Goal: Information Seeking & Learning: Learn about a topic

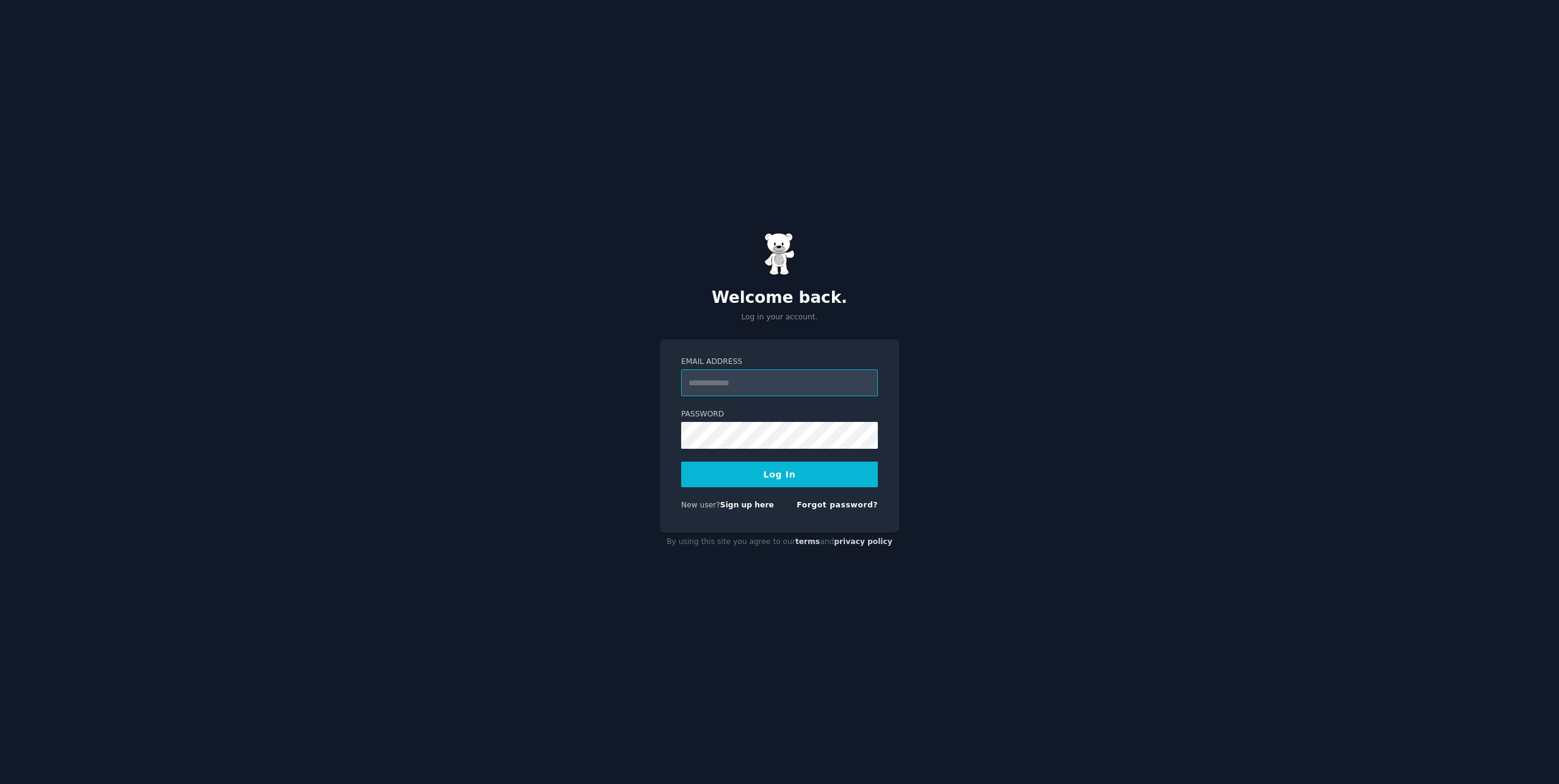
type input "**********"
click at [731, 481] on button "Log In" at bounding box center [779, 475] width 196 height 25
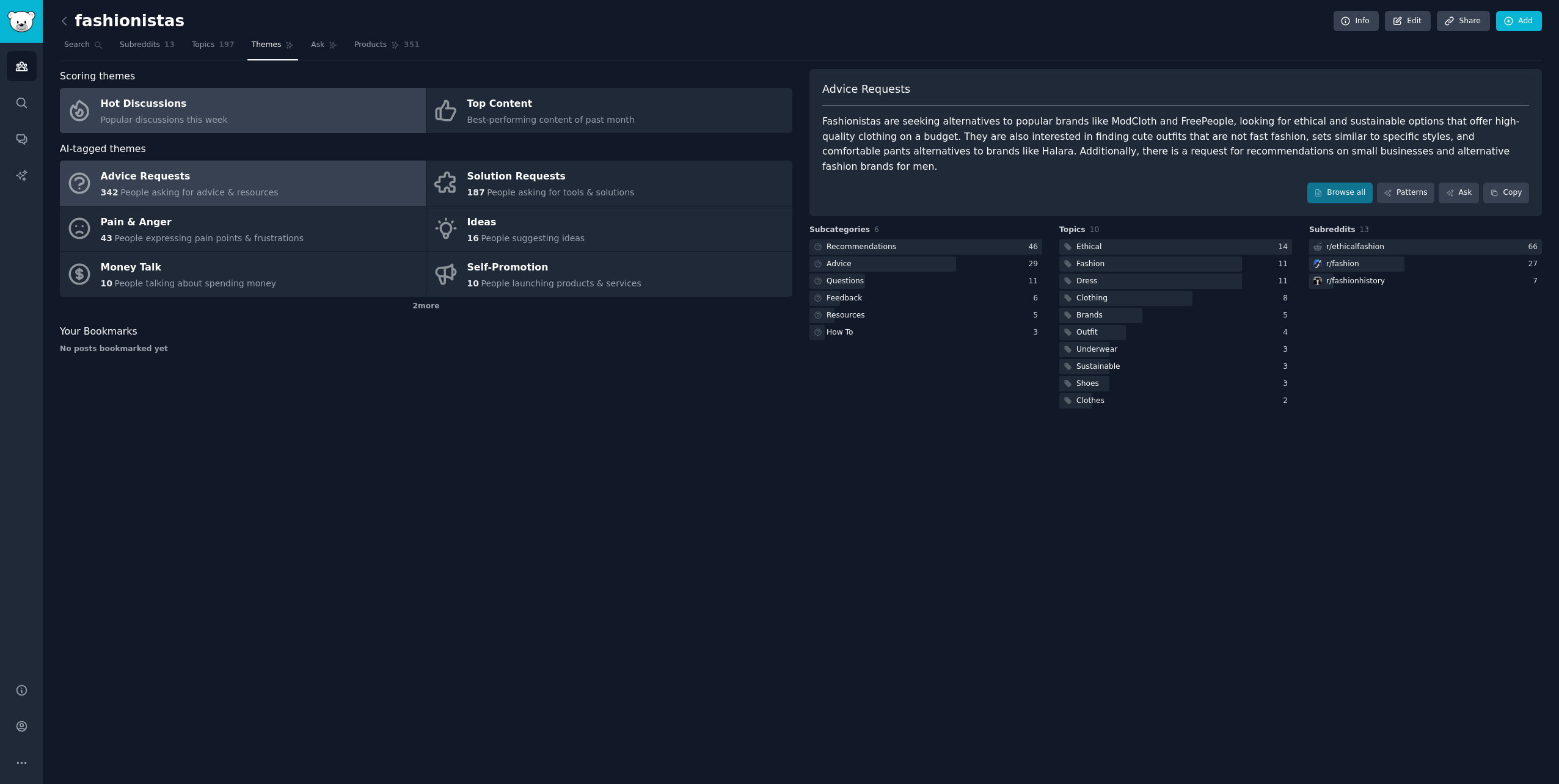
click at [278, 116] on link "Hot Discussions Popular discussions this week" at bounding box center [243, 110] width 366 height 46
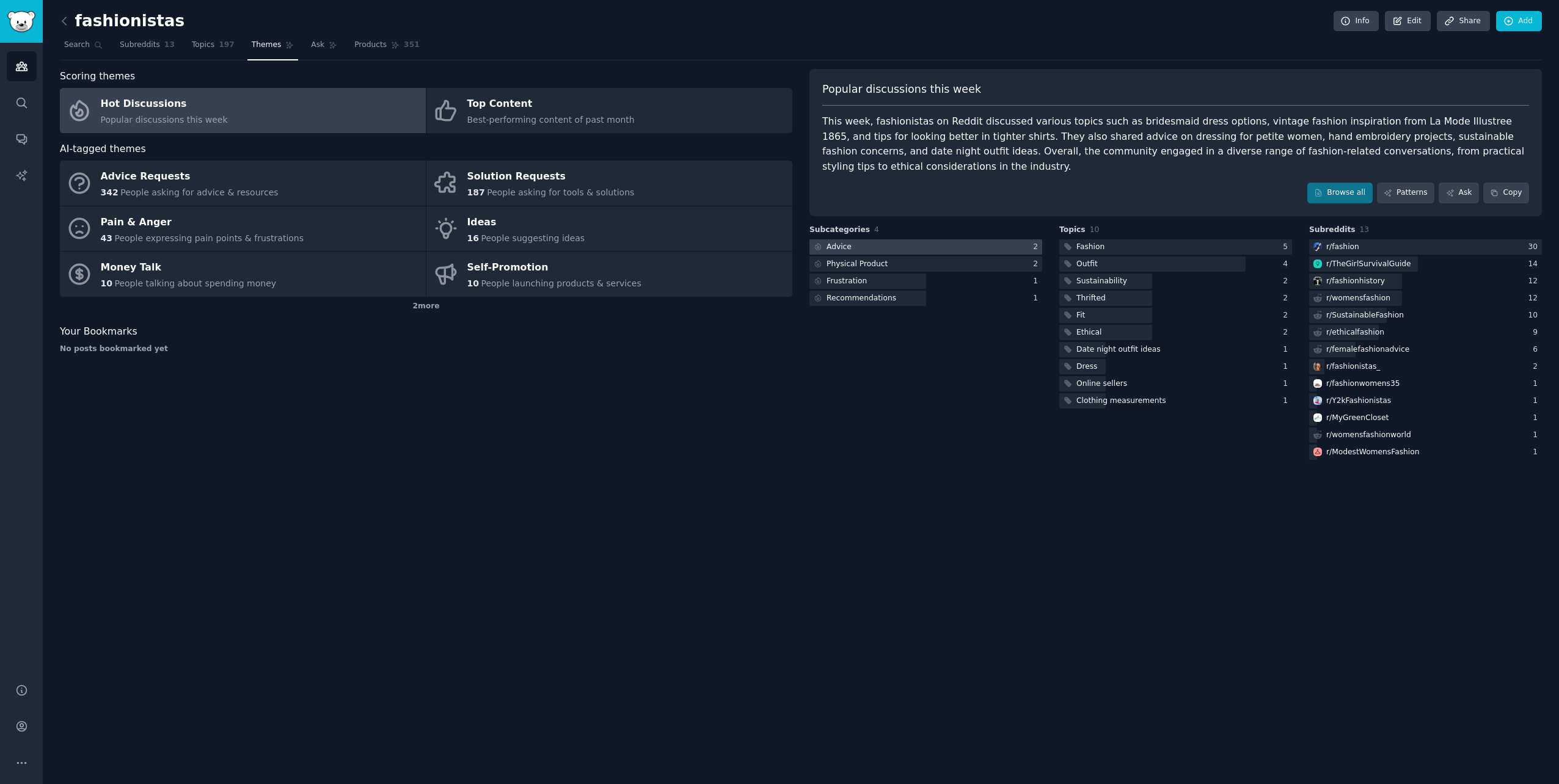
click at [924, 239] on div at bounding box center [926, 247] width 233 height 15
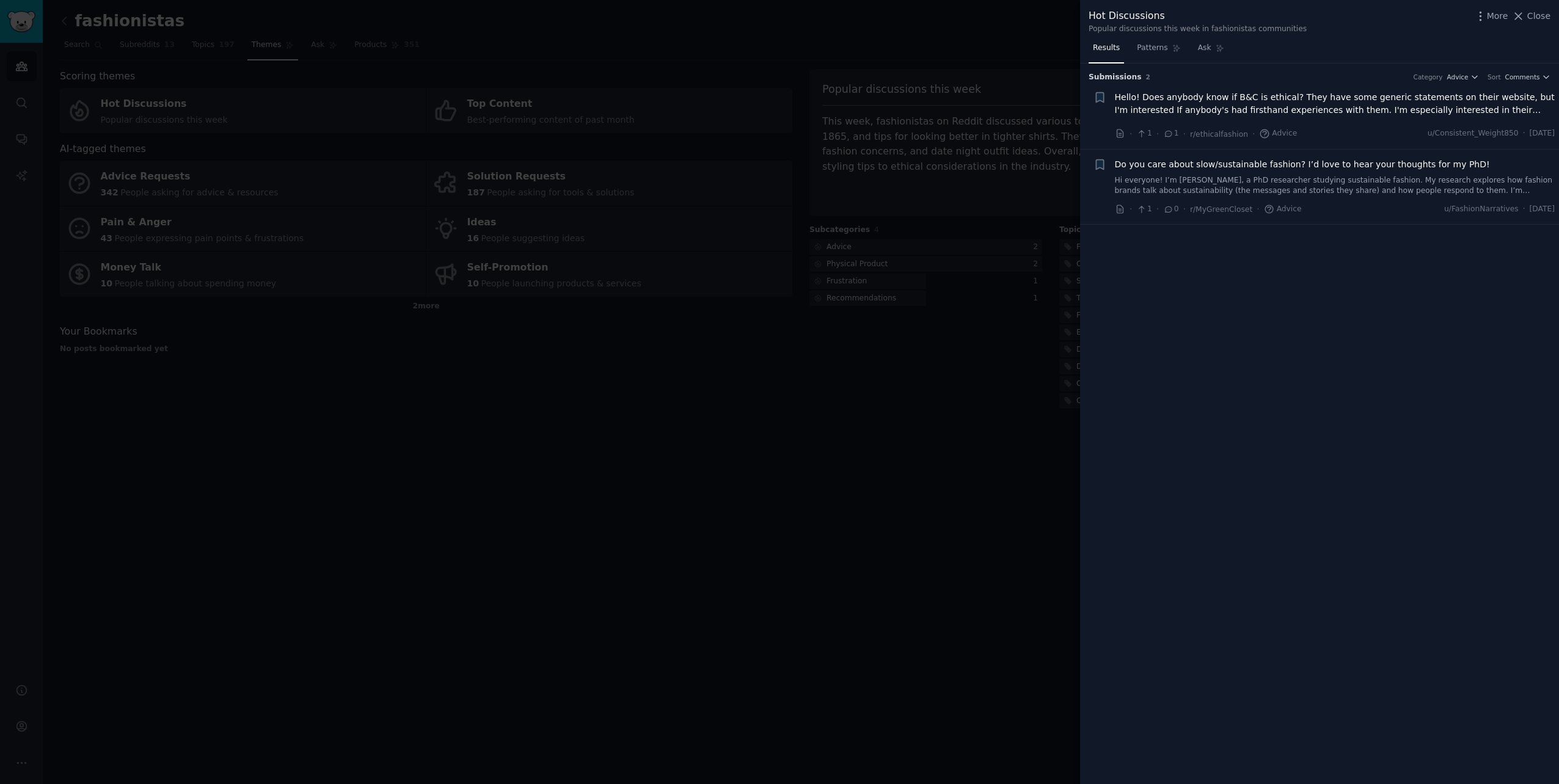
click at [1153, 167] on span "Do you care about slow/sustainable fashion? I’d love to hear your thoughts for …" at bounding box center [1303, 164] width 375 height 13
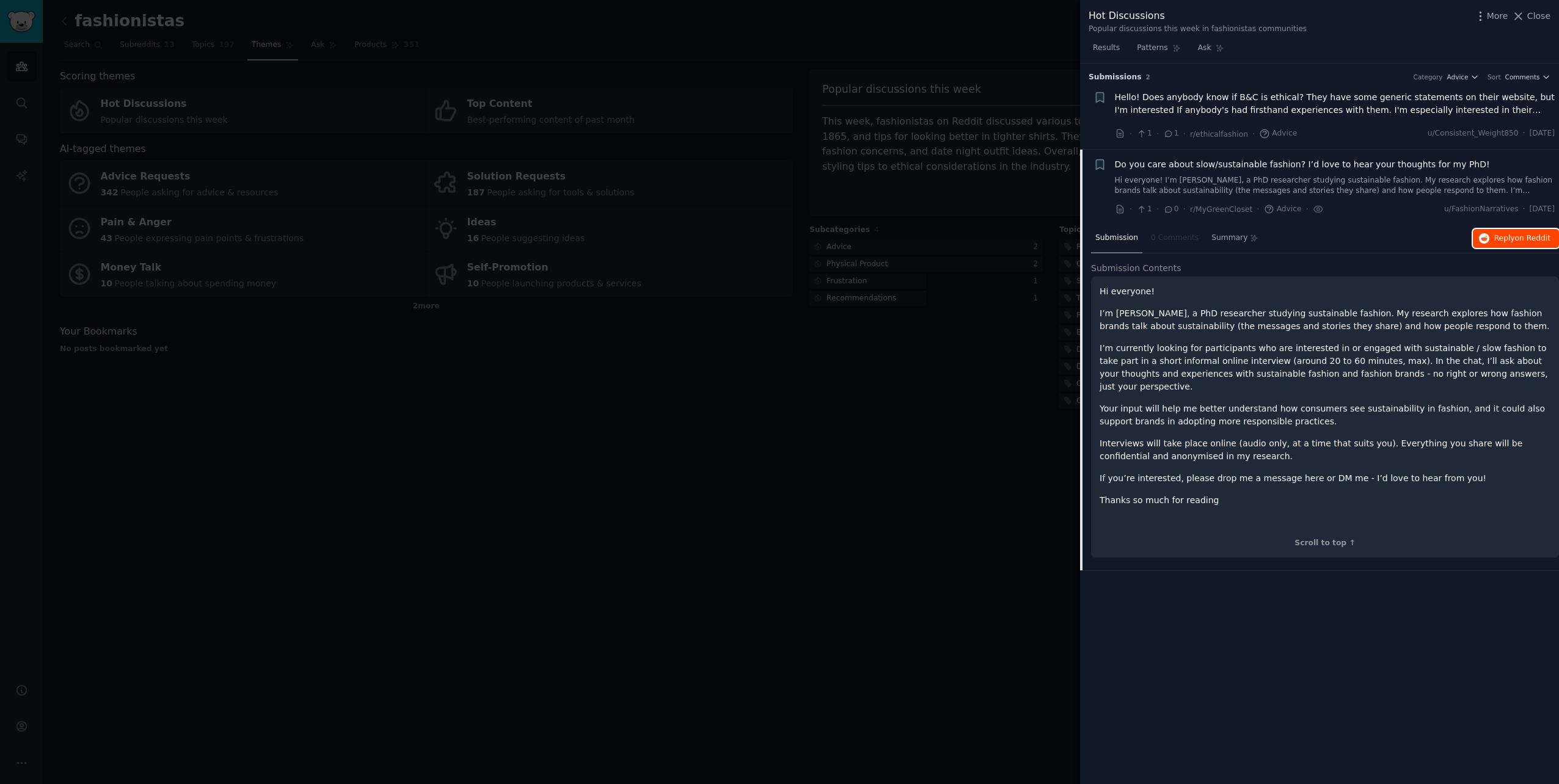
click at [1497, 239] on span "Reply on Reddit" at bounding box center [1523, 239] width 56 height 11
click at [859, 230] on div at bounding box center [779, 392] width 1559 height 784
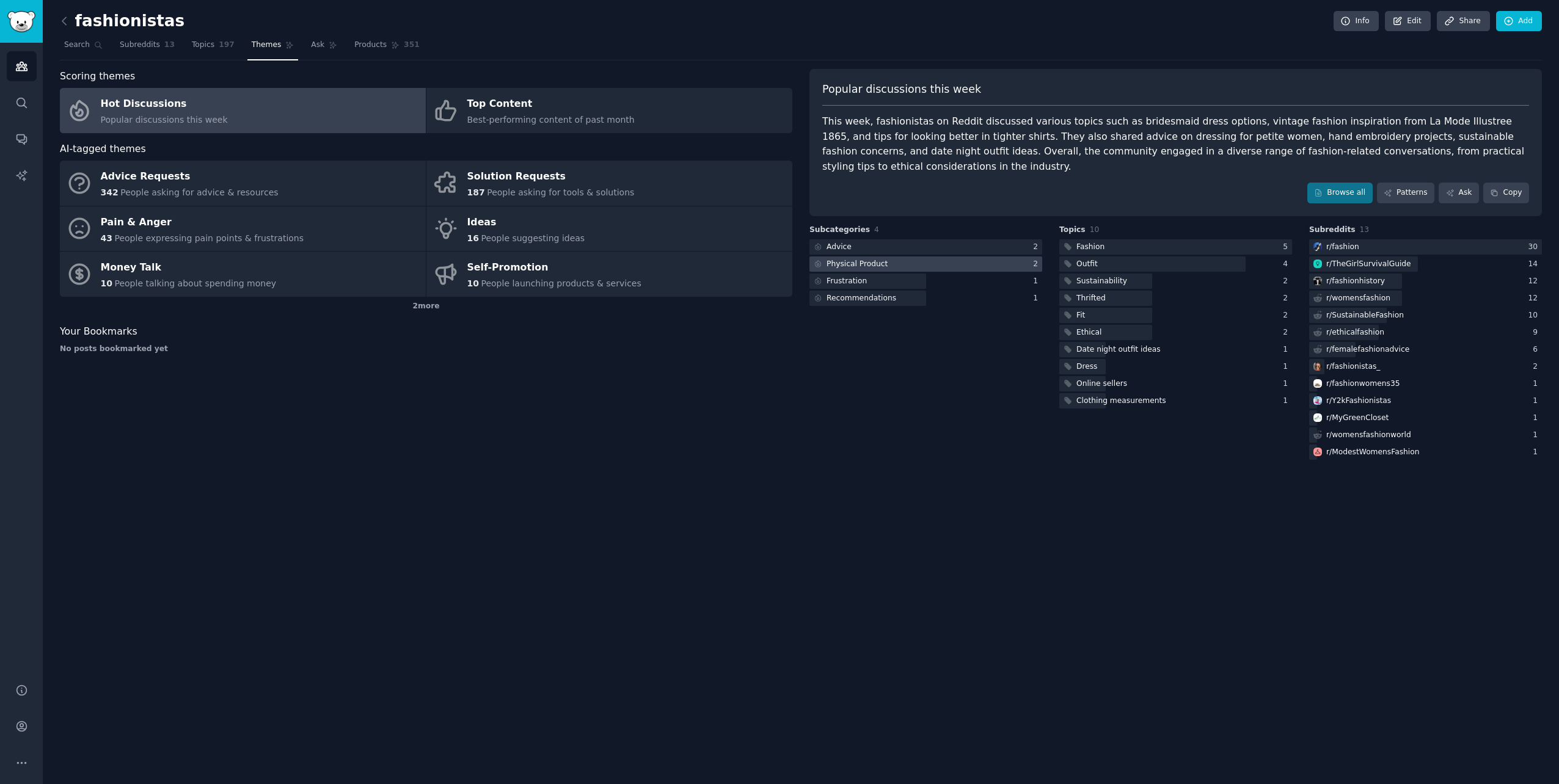
click at [935, 256] on div at bounding box center [926, 264] width 233 height 15
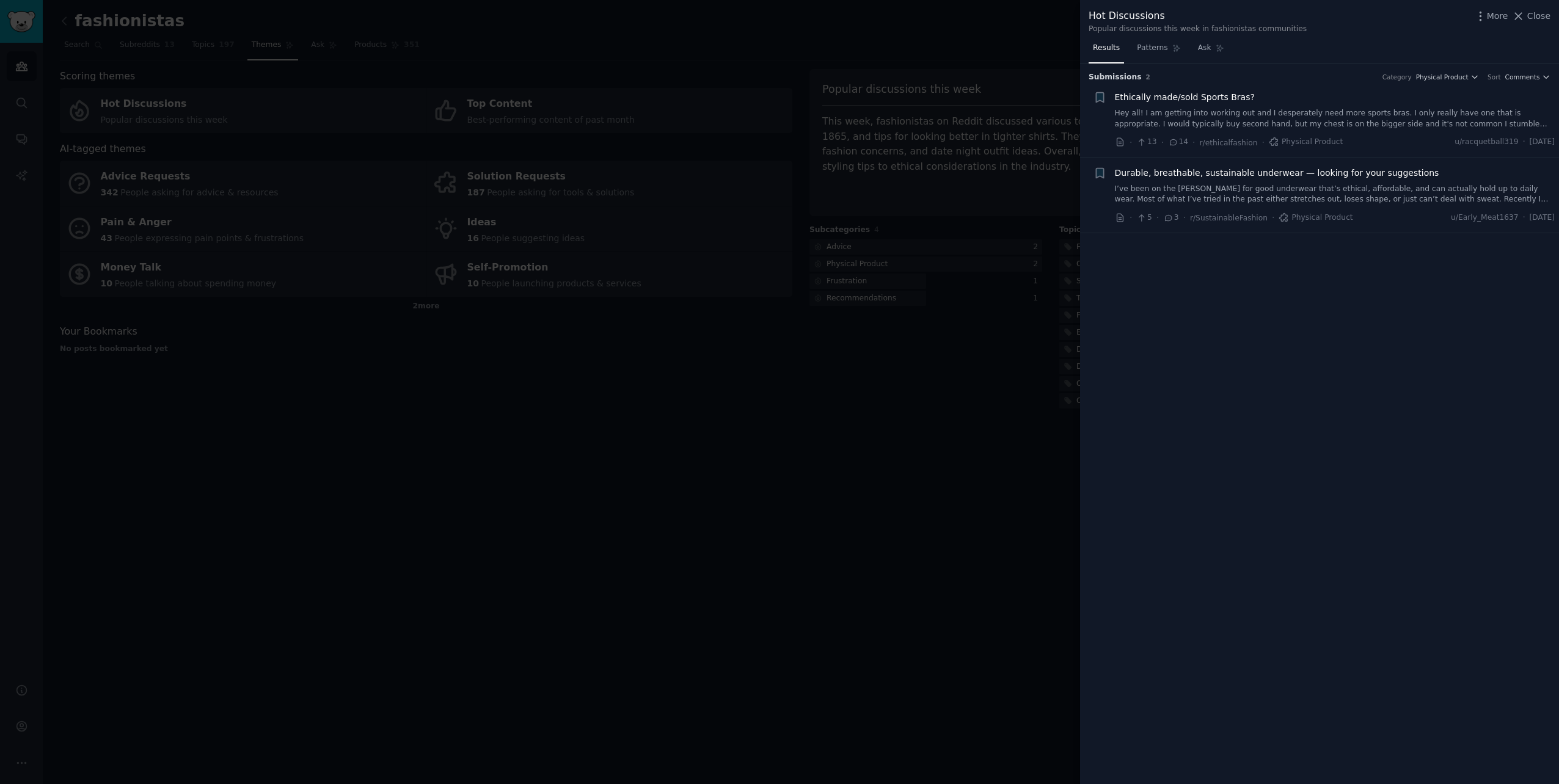
click at [952, 321] on div at bounding box center [779, 392] width 1559 height 784
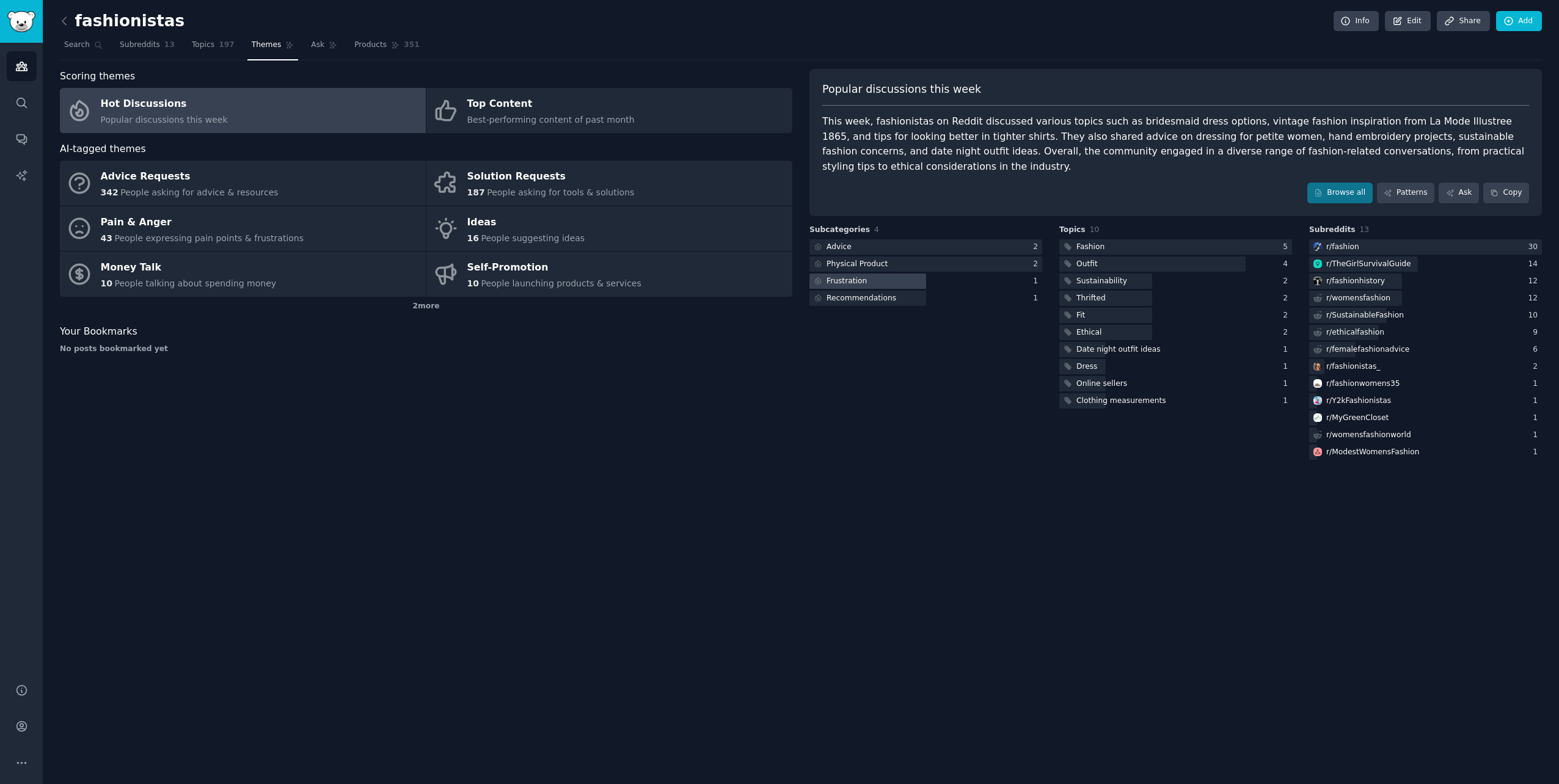
click at [881, 274] on div at bounding box center [868, 282] width 116 height 15
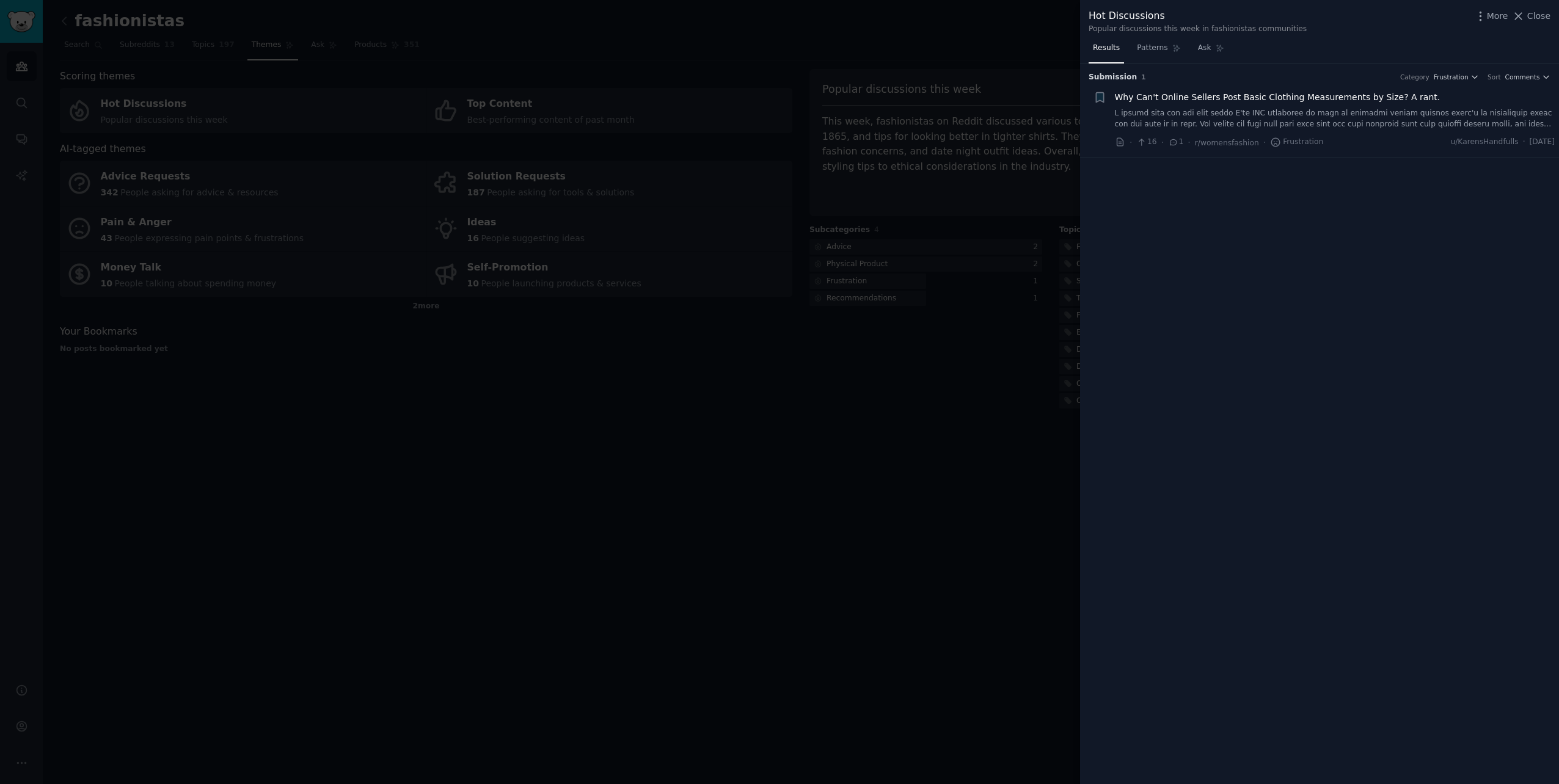
click at [1215, 98] on span "Why Can't Online Sellers Post Basic Clothing Measurements by Size? A rant." at bounding box center [1278, 97] width 325 height 13
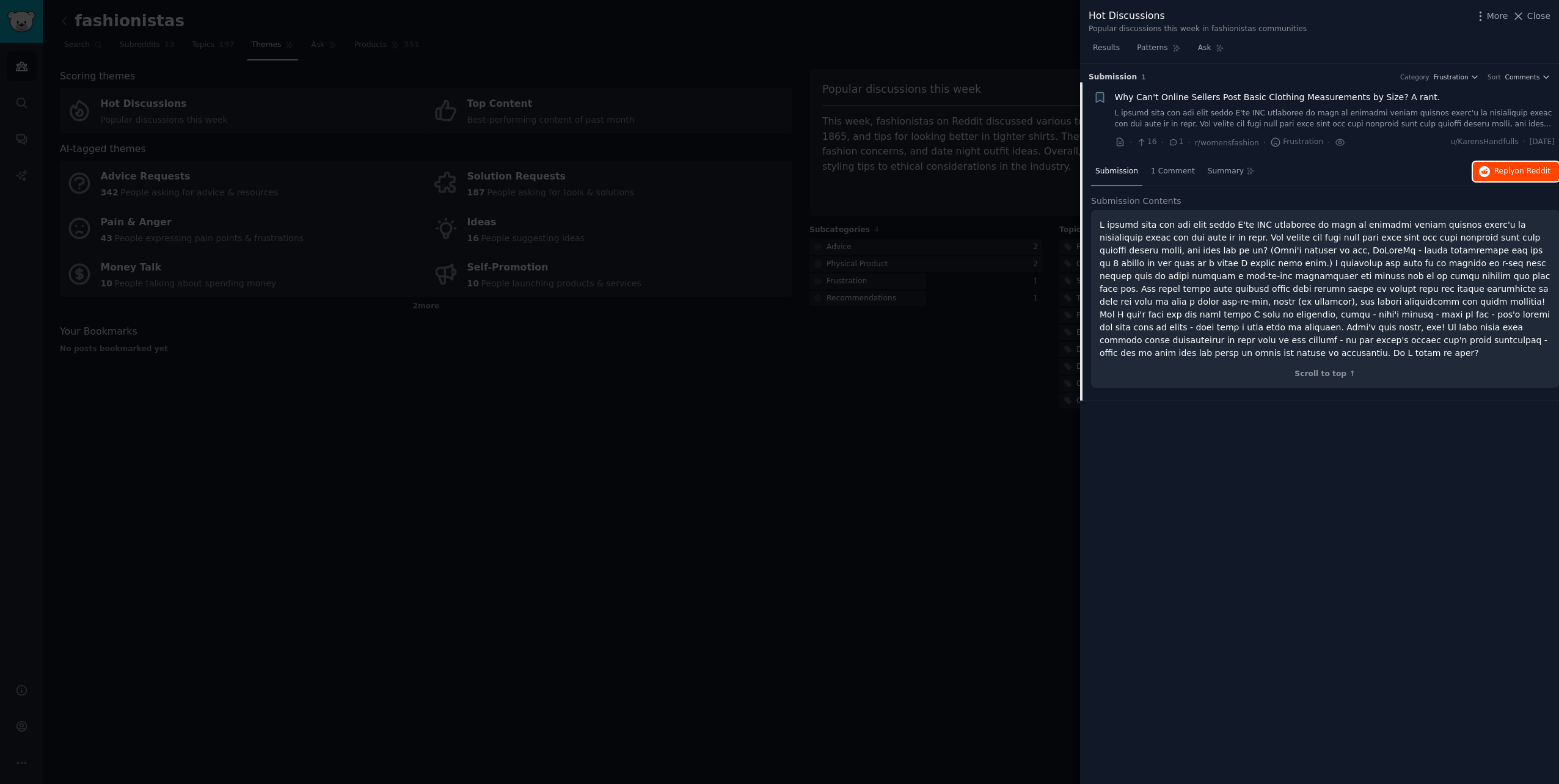
click at [1495, 168] on button "Reply on Reddit" at bounding box center [1516, 171] width 86 height 19
click at [778, 178] on div at bounding box center [779, 392] width 1559 height 784
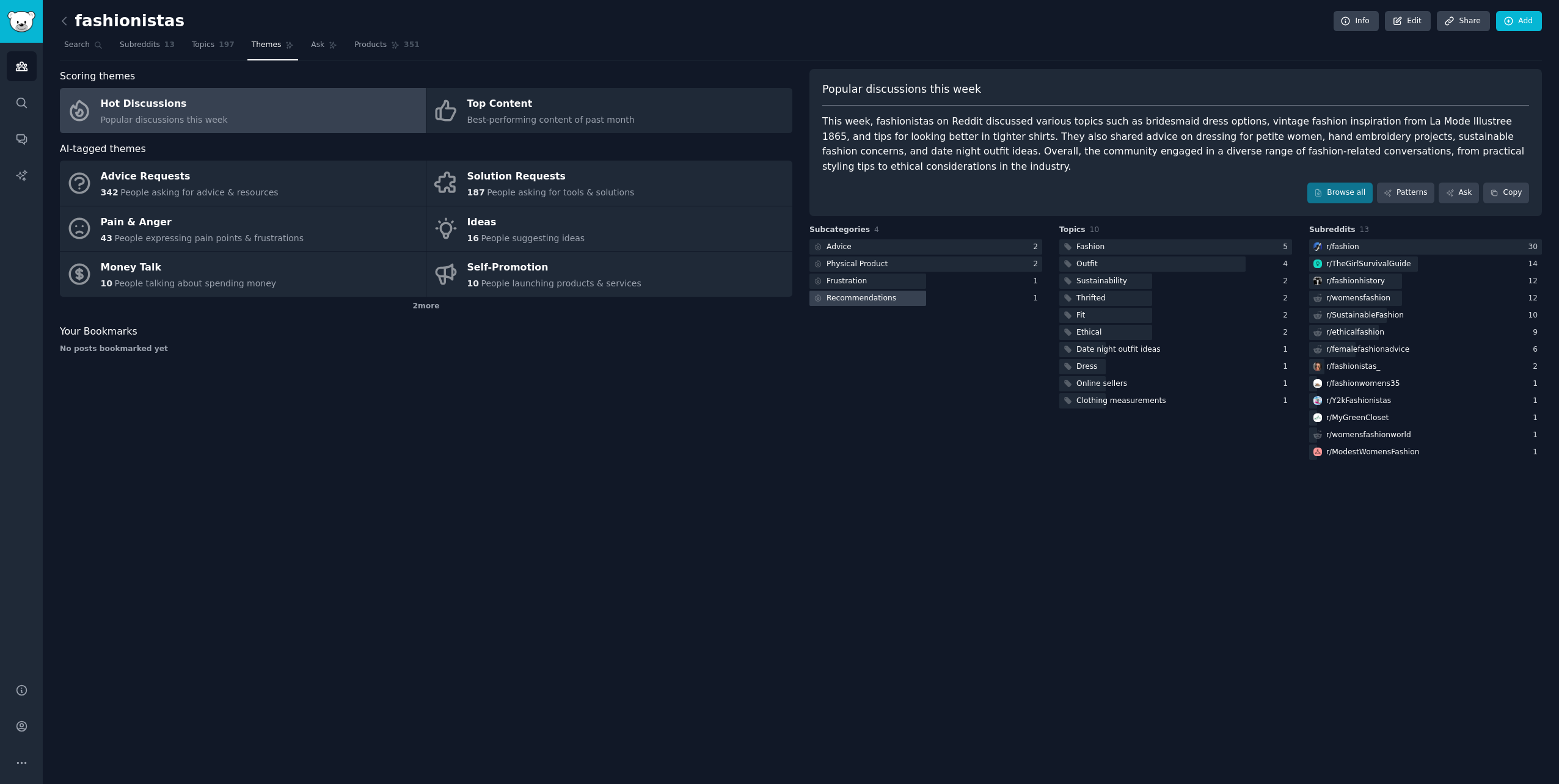
click at [906, 291] on div at bounding box center [868, 298] width 116 height 15
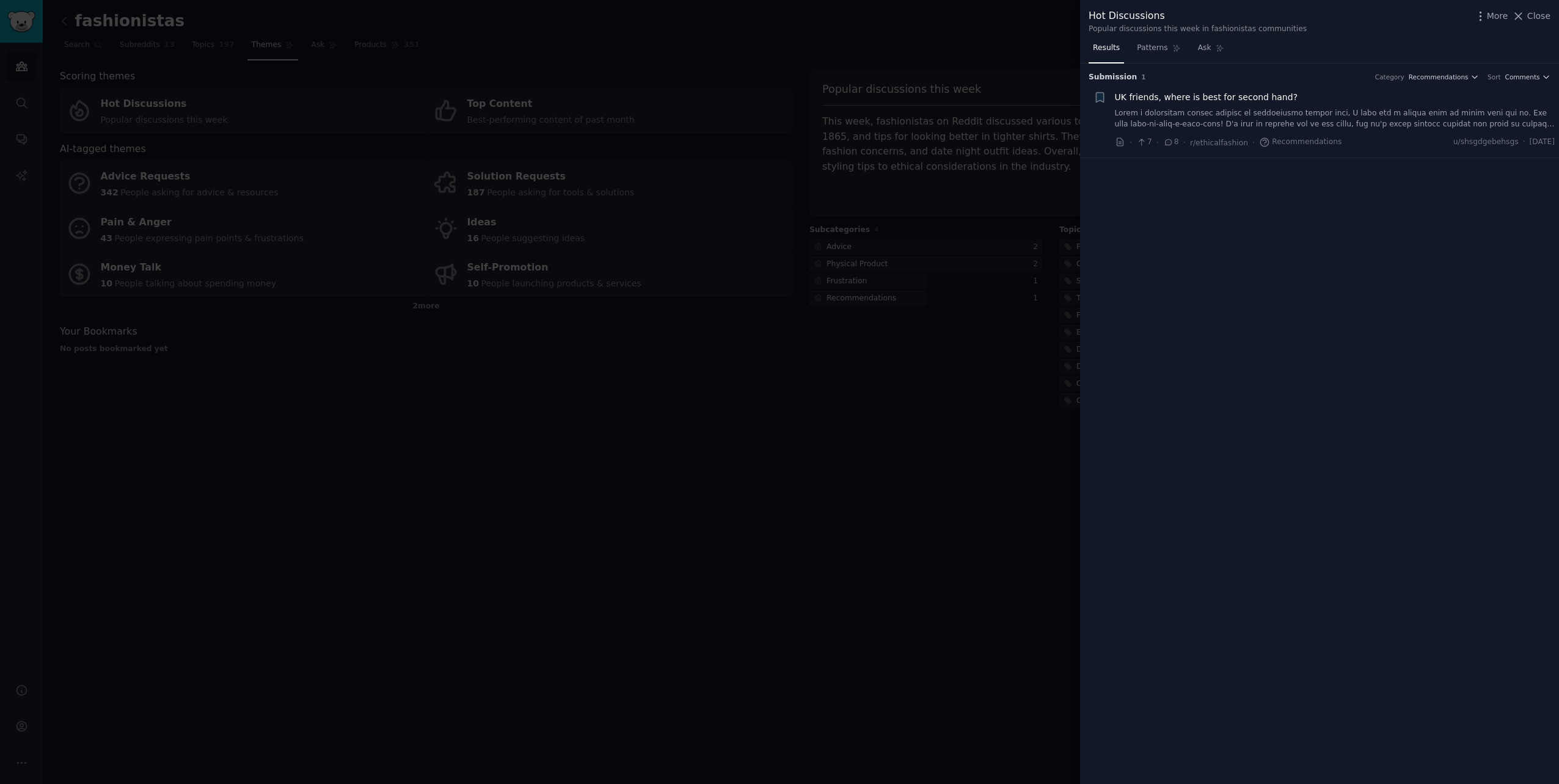
click at [1170, 99] on span "UK friends, where is best for second hand?" at bounding box center [1207, 97] width 183 height 13
